Goal: Task Accomplishment & Management: Complete application form

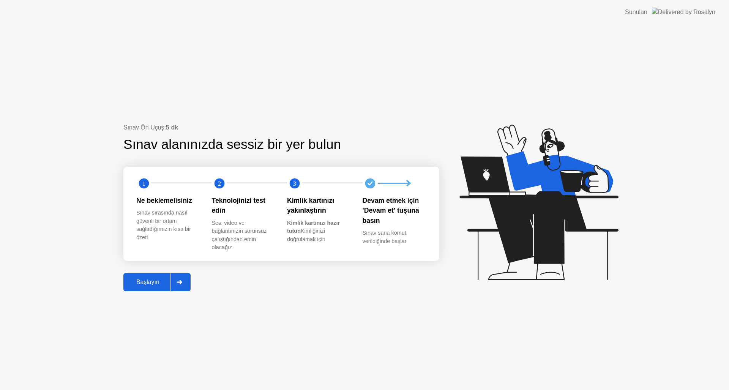
click at [162, 289] on button "Başlayın" at bounding box center [156, 282] width 67 height 18
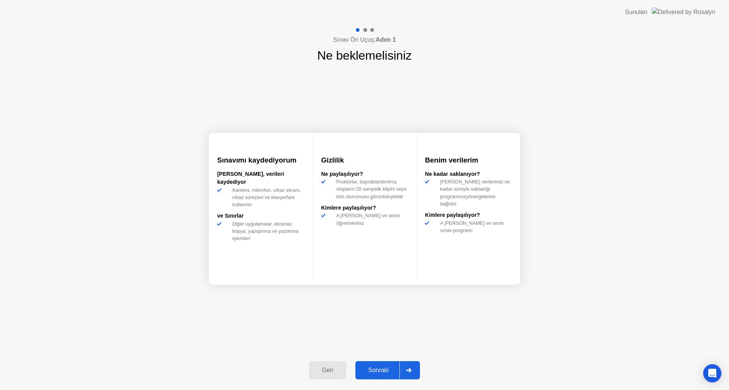
click at [402, 370] on div at bounding box center [409, 370] width 18 height 17
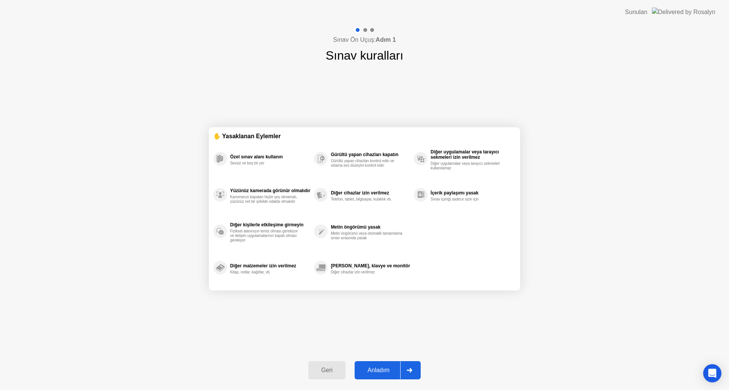
click at [402, 370] on div at bounding box center [409, 370] width 18 height 17
select select "**********"
select select "*******"
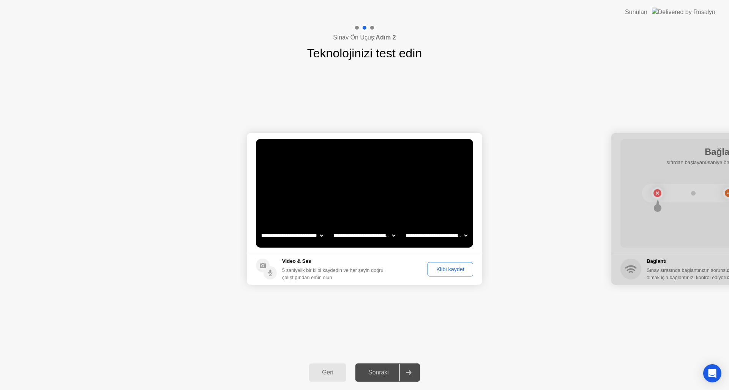
click at [457, 271] on div "Klibi kaydet" at bounding box center [450, 269] width 40 height 6
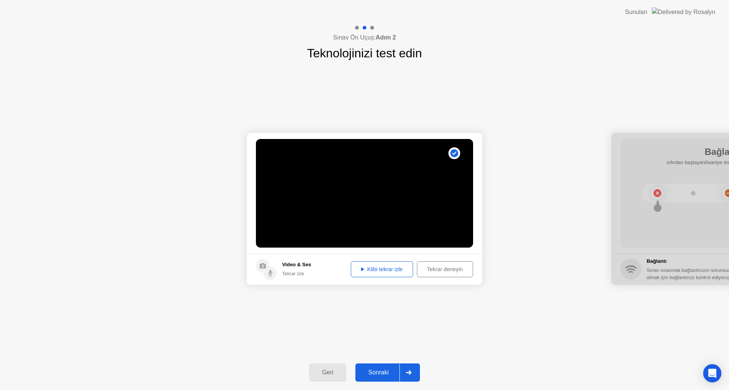
click at [381, 269] on div "Klibi tekrar izle" at bounding box center [382, 269] width 57 height 6
click at [386, 376] on div "Sonraki" at bounding box center [379, 372] width 42 height 7
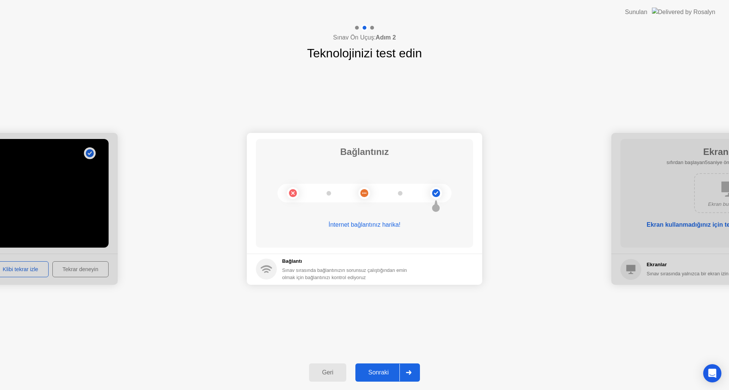
click at [391, 371] on div "Sonraki" at bounding box center [379, 372] width 42 height 7
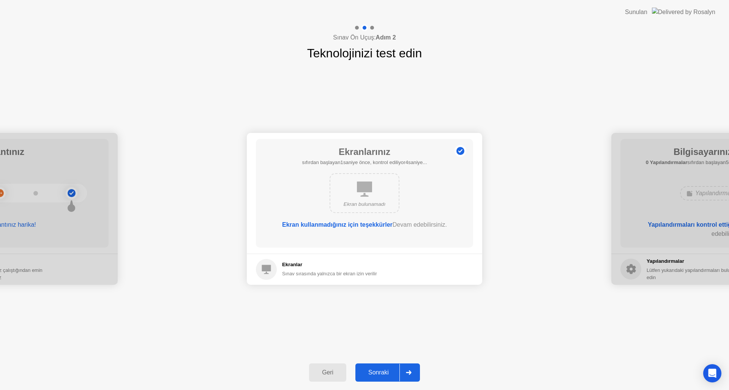
click at [391, 371] on div "Sonraki" at bounding box center [379, 372] width 42 height 7
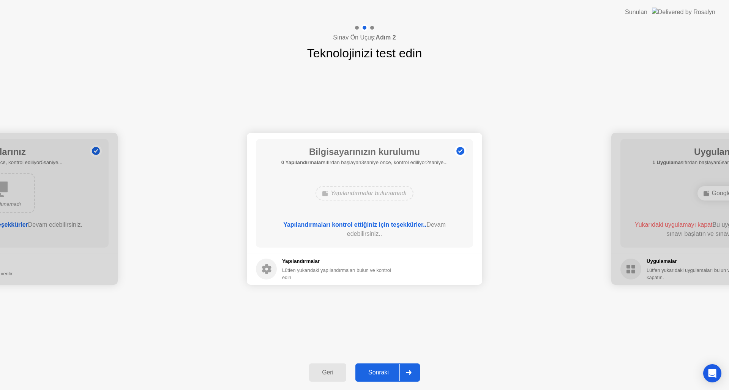
click at [391, 371] on div "Sonraki" at bounding box center [379, 372] width 42 height 7
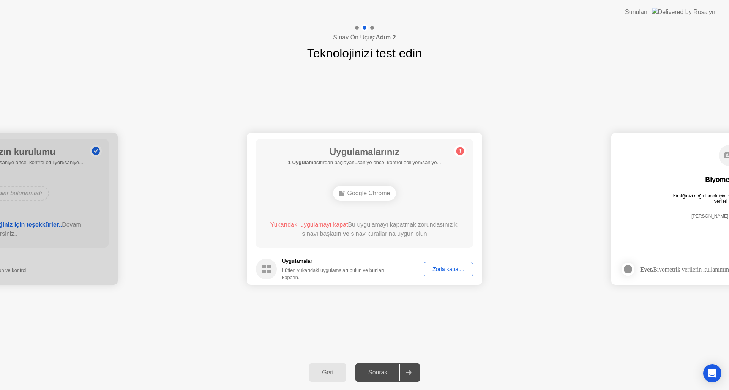
click at [450, 266] on div "Zorla kapat..." at bounding box center [448, 269] width 44 height 6
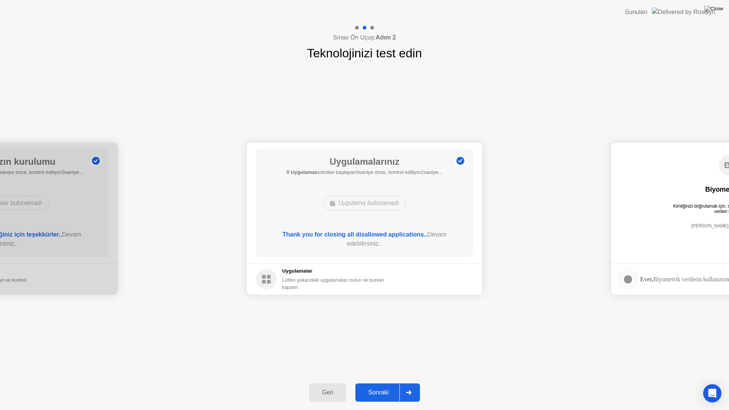
click at [393, 390] on div "Sonraki" at bounding box center [379, 392] width 42 height 7
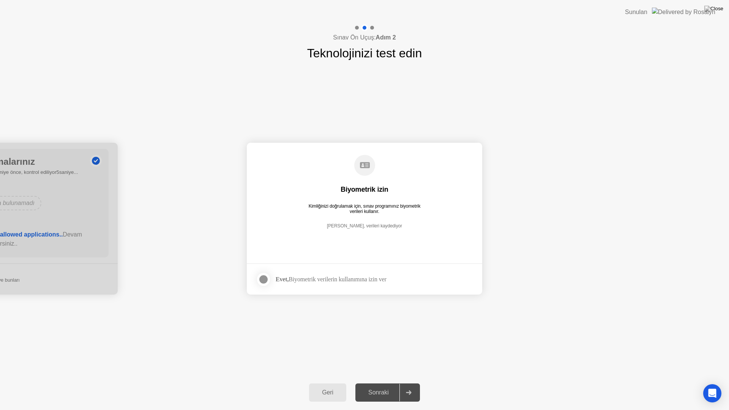
click at [355, 283] on div "Evet, Biyometrik verilerin kullanımına izin ver" at bounding box center [321, 279] width 131 height 15
click at [262, 280] on div at bounding box center [263, 279] width 9 height 9
click at [384, 390] on div "Sonraki" at bounding box center [379, 392] width 42 height 7
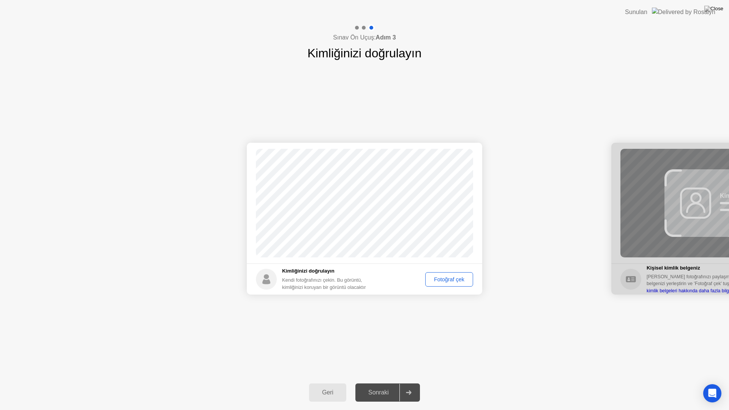
click at [453, 282] on div "Fotoğraf çek" at bounding box center [449, 279] width 43 height 6
click at [412, 390] on div at bounding box center [409, 392] width 18 height 17
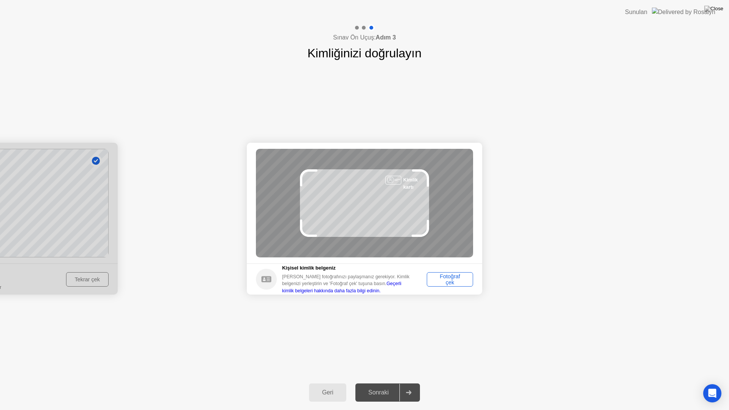
click at [447, 281] on div "Fotoğraf çek" at bounding box center [450, 279] width 41 height 12
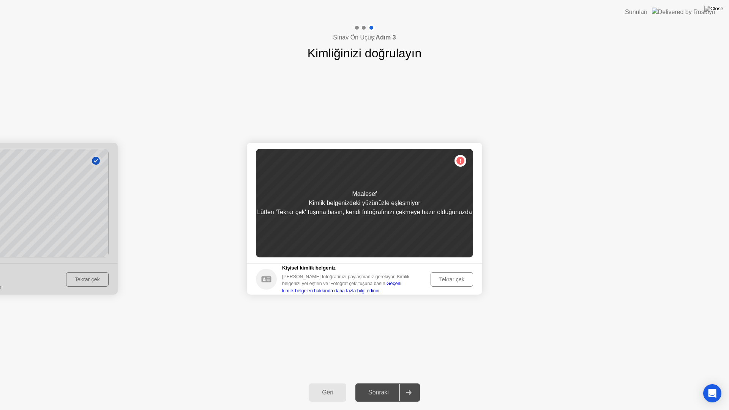
click at [444, 276] on div "Tekrar çek" at bounding box center [451, 279] width 37 height 6
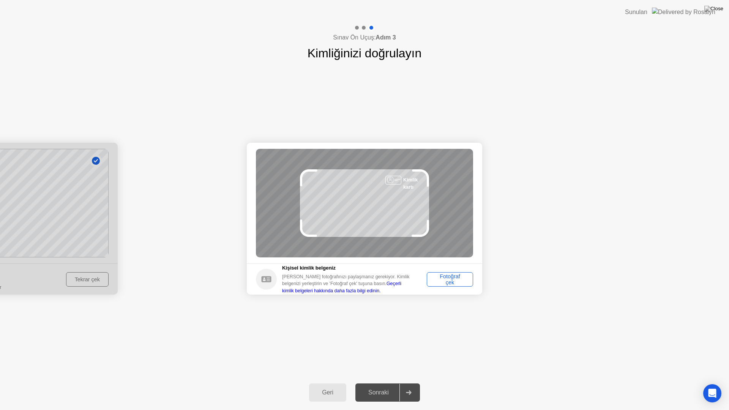
click at [444, 276] on div "Fotoğraf çek" at bounding box center [450, 279] width 41 height 12
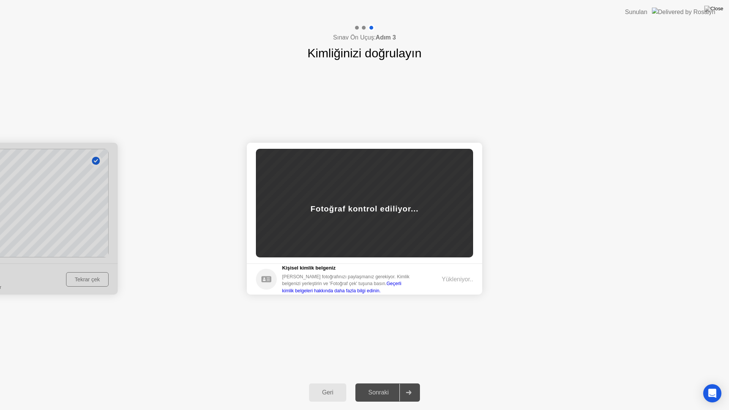
click at [444, 276] on div "Yükleniyor.." at bounding box center [458, 279] width 32 height 9
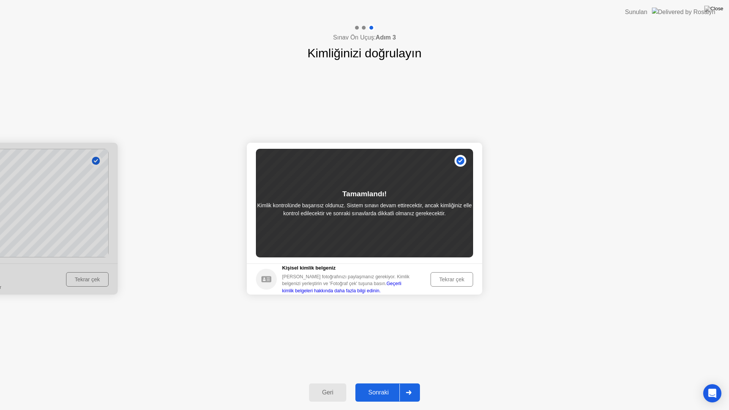
click at [376, 390] on button "Sonraki" at bounding box center [387, 393] width 65 height 18
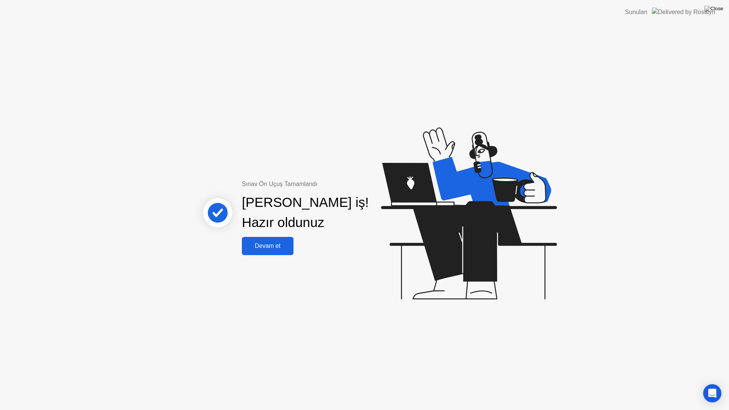
click at [272, 247] on div "Devam et" at bounding box center [267, 246] width 47 height 7
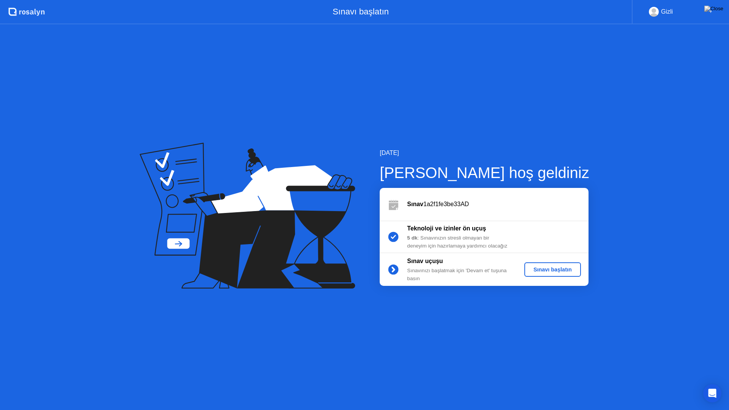
click at [548, 265] on button "Sınavı başlatın" at bounding box center [552, 269] width 57 height 14
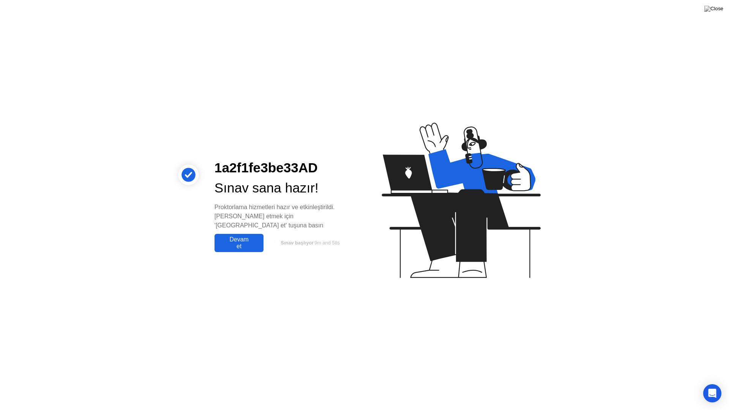
click at [237, 236] on div "Devam et" at bounding box center [239, 243] width 44 height 14
